Goal: Task Accomplishment & Management: Manage account settings

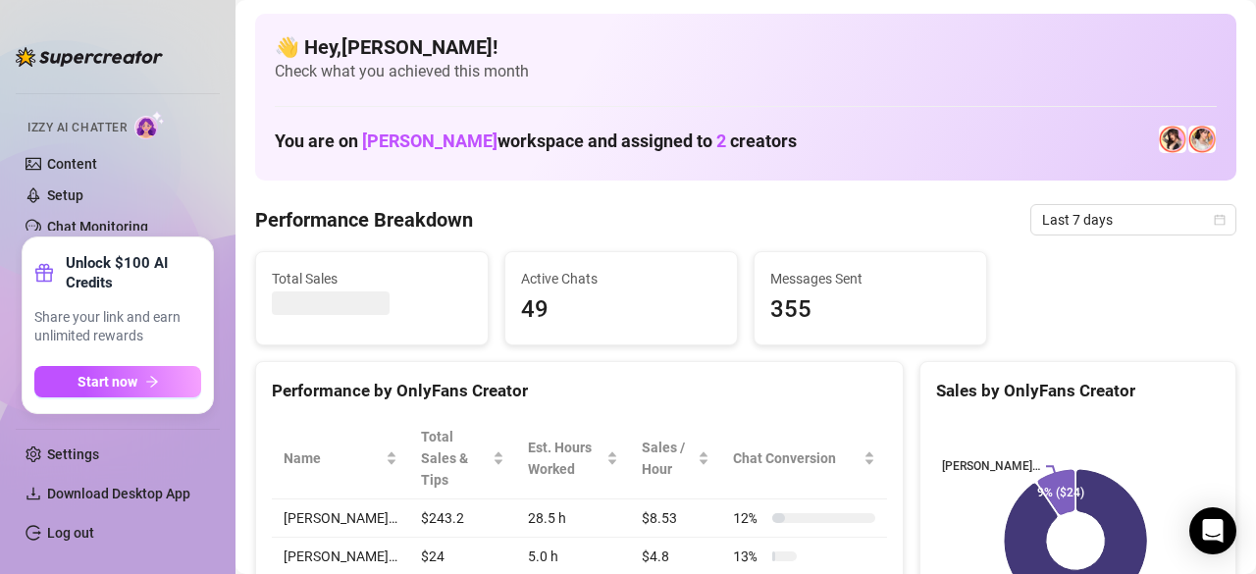
click at [57, 515] on ul "Settings Download Desktop App Log out" at bounding box center [118, 488] width 204 height 136
click at [81, 527] on link "Log out" at bounding box center [70, 533] width 47 height 16
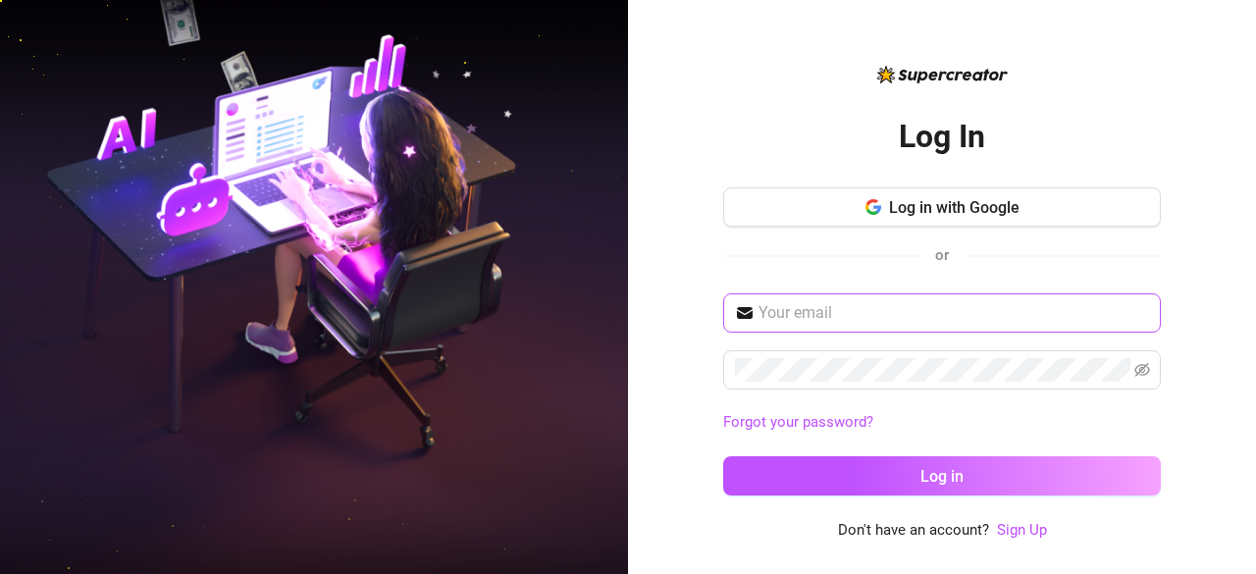
click at [849, 300] on span at bounding box center [942, 312] width 438 height 39
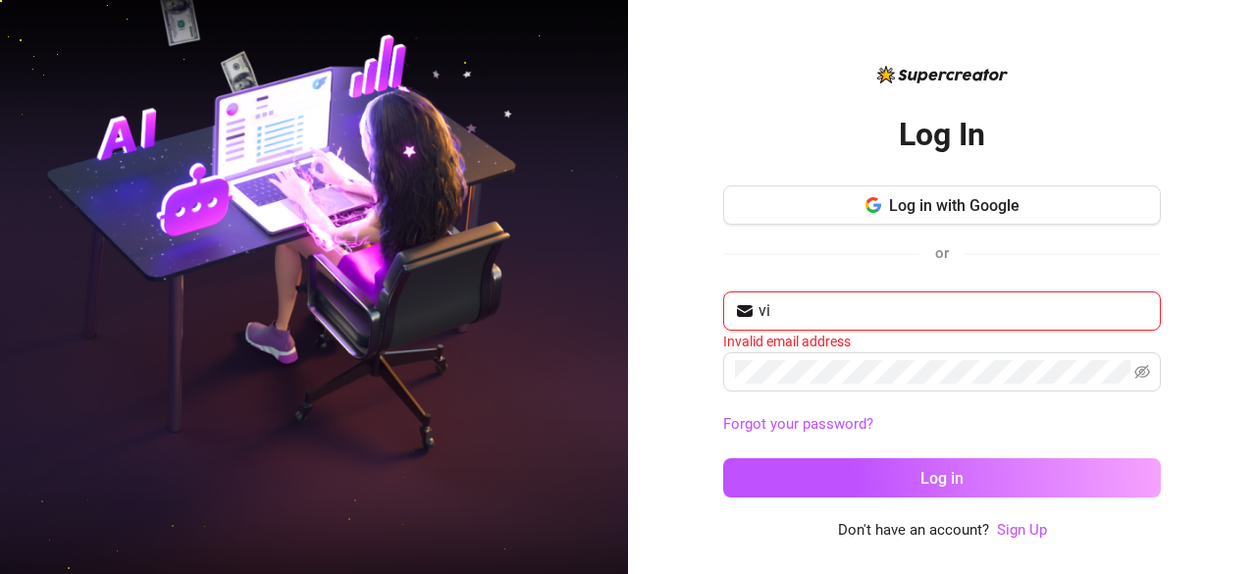
type input "v"
type input "g"
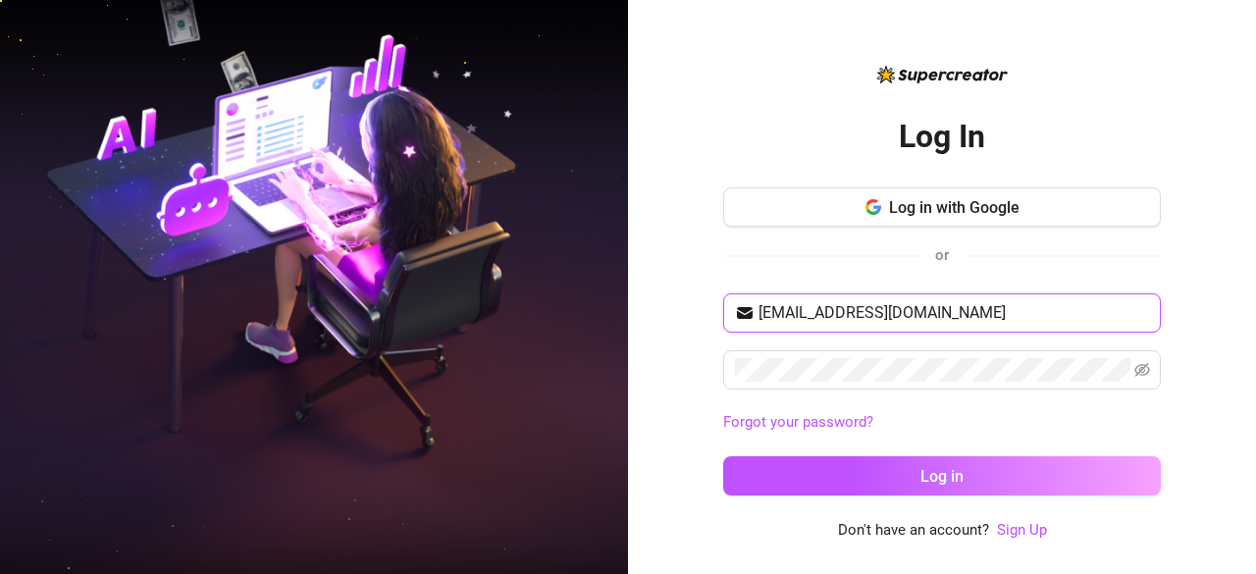
type input "[EMAIL_ADDRESS][DOMAIN_NAME]"
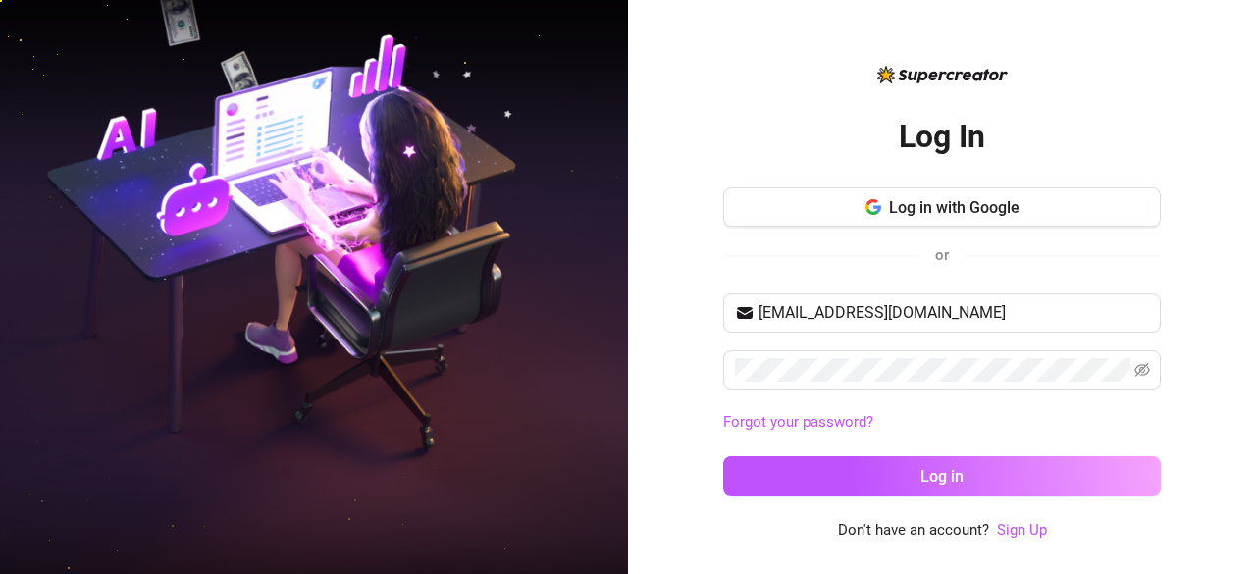
drag, startPoint x: 1112, startPoint y: 364, endPoint x: 1255, endPoint y: 317, distance: 149.8
click at [1255, 317] on div "Log In Log in with Google or [EMAIL_ADDRESS][DOMAIN_NAME] Forgot your password?…" at bounding box center [942, 287] width 628 height 574
click at [1147, 364] on icon "eye-invisible" at bounding box center [1142, 370] width 16 height 16
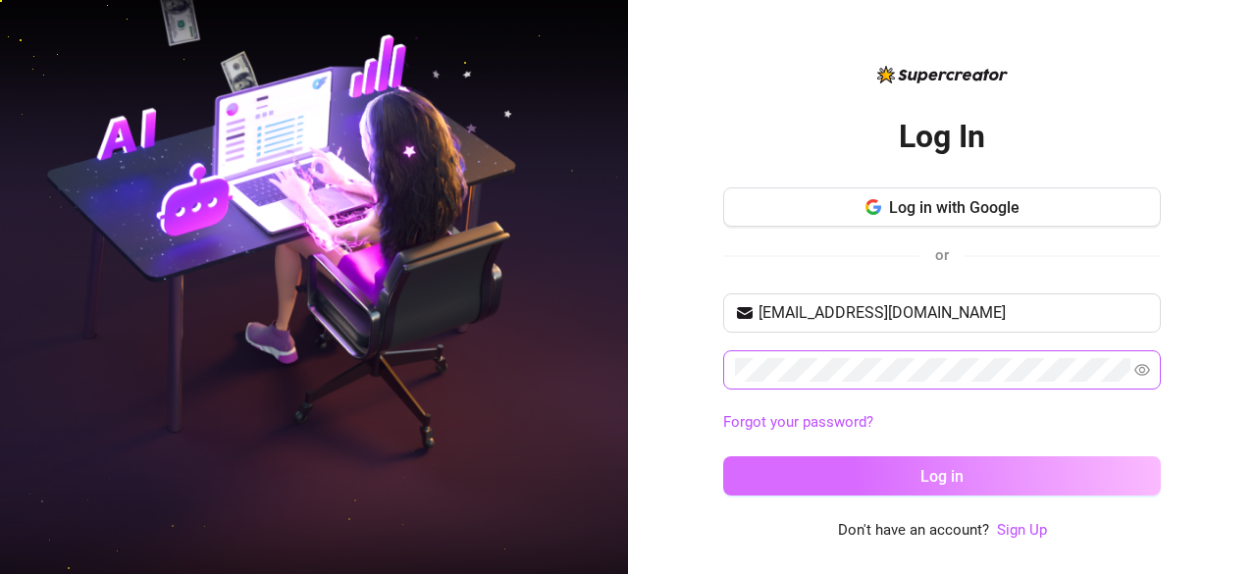
click at [1044, 479] on button "Log in" at bounding box center [942, 475] width 438 height 39
